Goal: Information Seeking & Learning: Learn about a topic

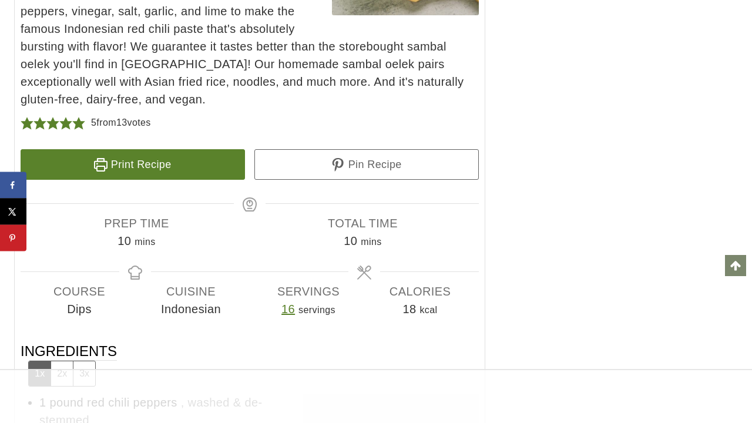
scroll to position [6040, 0]
